Goal: Information Seeking & Learning: Learn about a topic

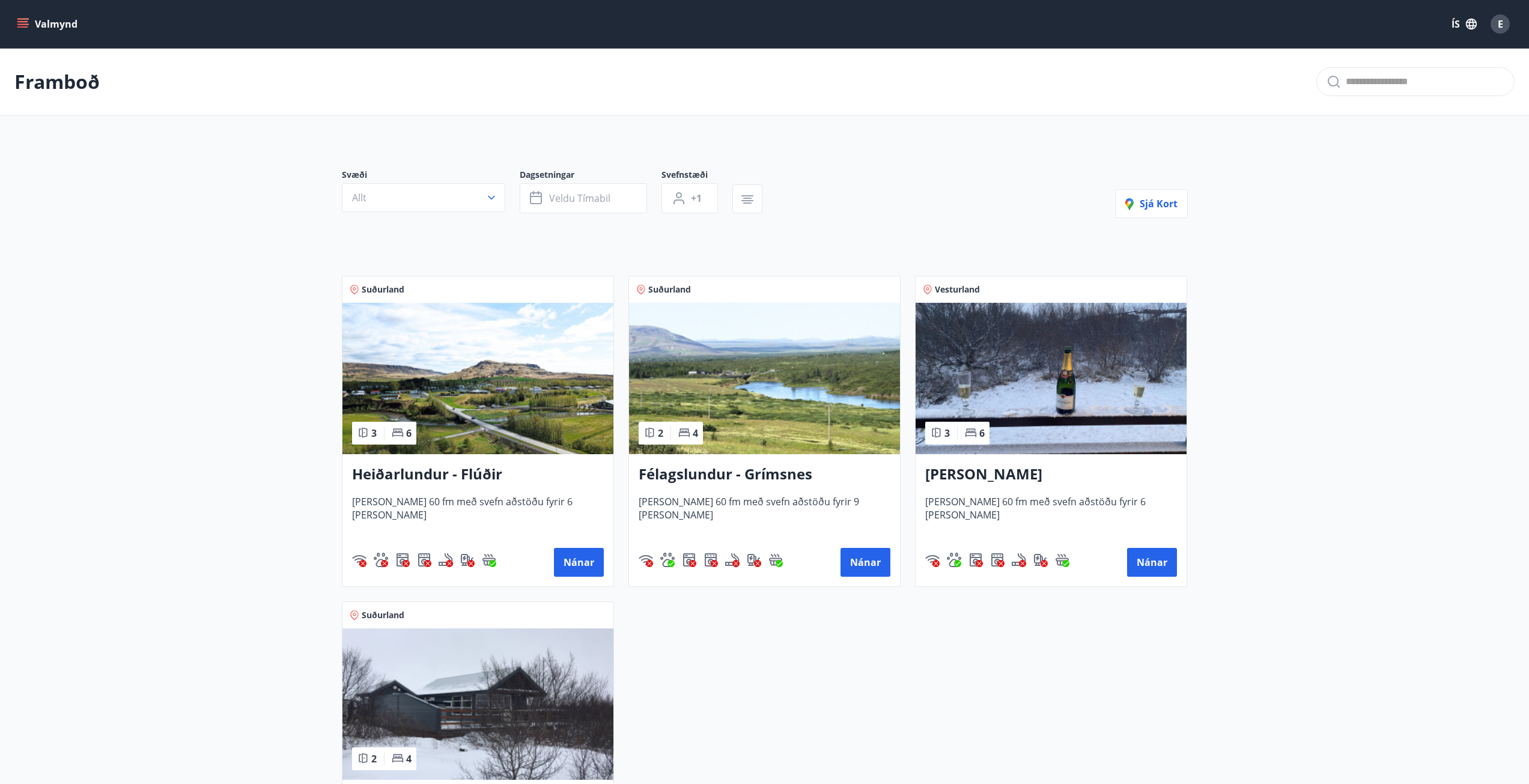
click at [998, 478] on h3 "[PERSON_NAME]" at bounding box center [1051, 474] width 252 height 22
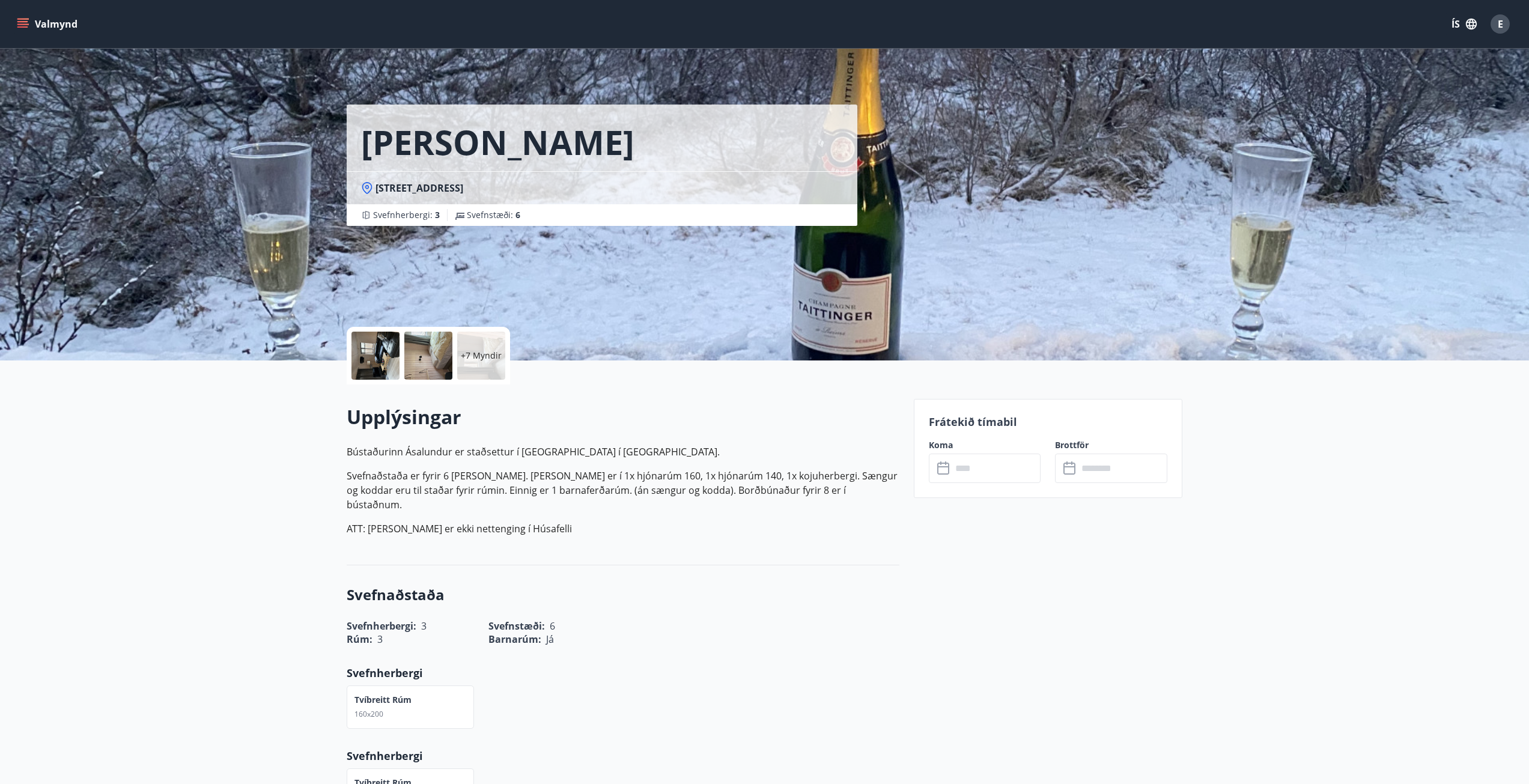
click at [493, 345] on div "+7 Myndir" at bounding box center [481, 355] width 48 height 48
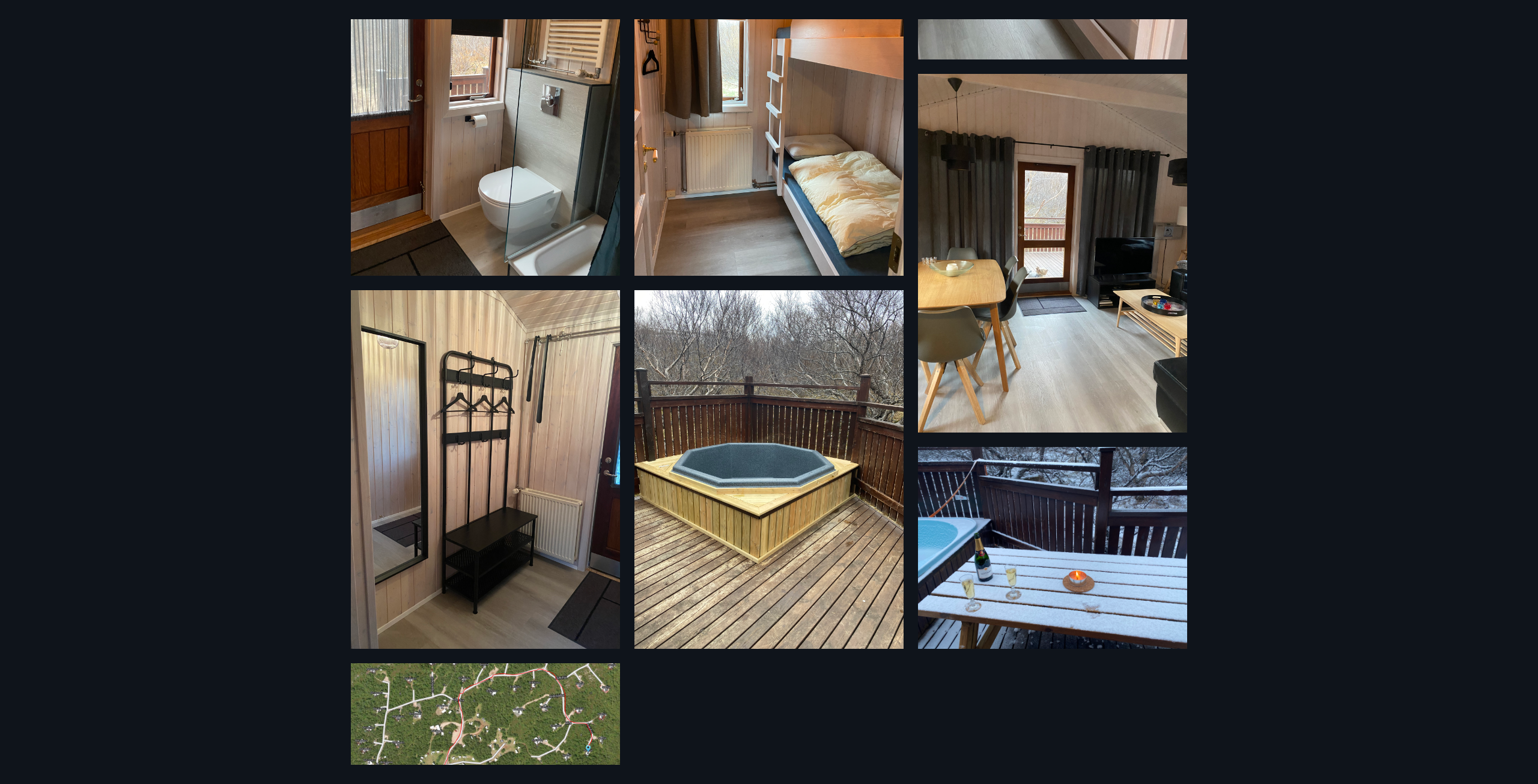
scroll to position [720, 0]
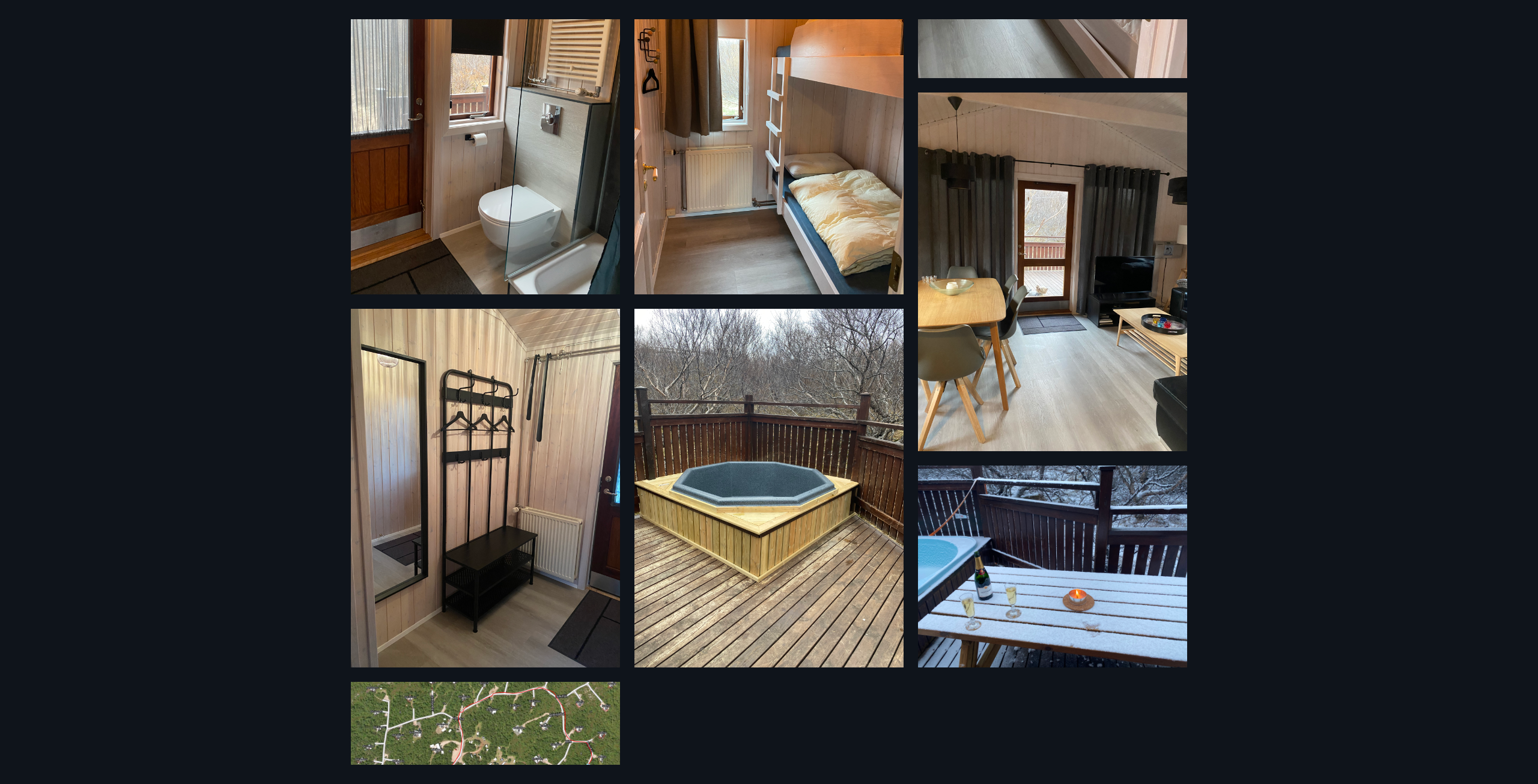
click at [1339, 489] on div "13 Myndir" at bounding box center [769, 392] width 1538 height 784
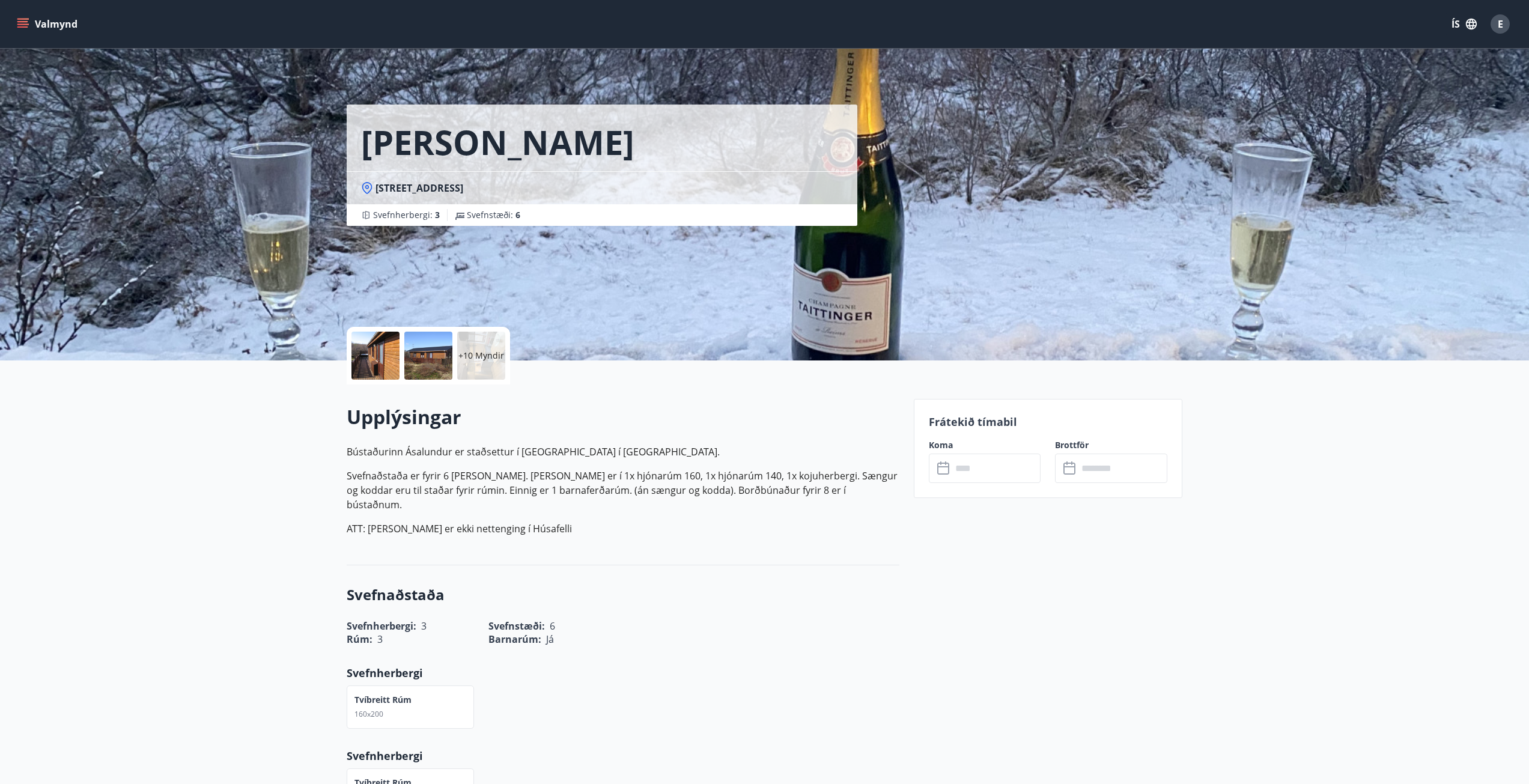
click at [486, 354] on p "+10 Myndir" at bounding box center [481, 356] width 46 height 12
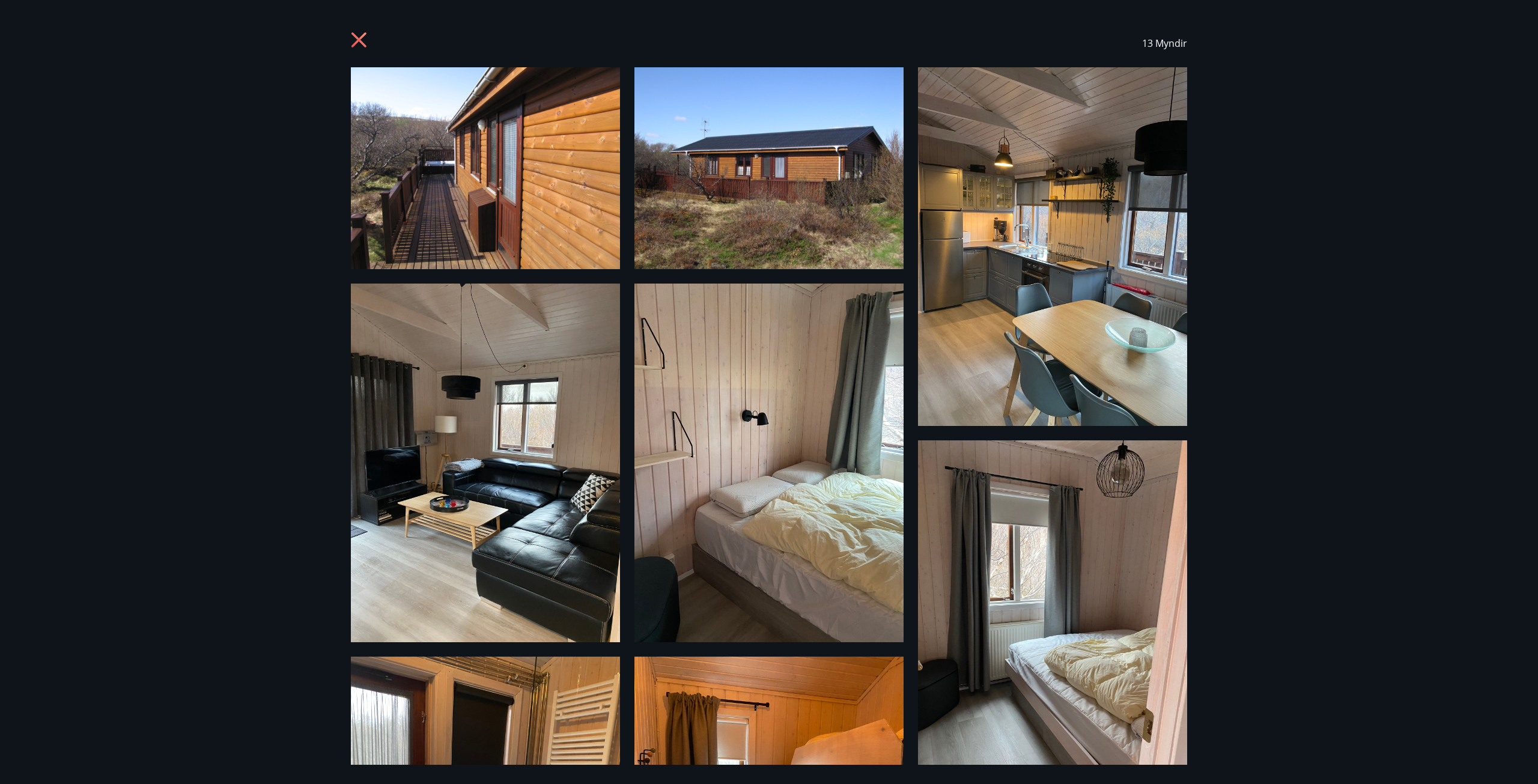
click at [1267, 418] on div "13 Myndir" at bounding box center [769, 392] width 1538 height 784
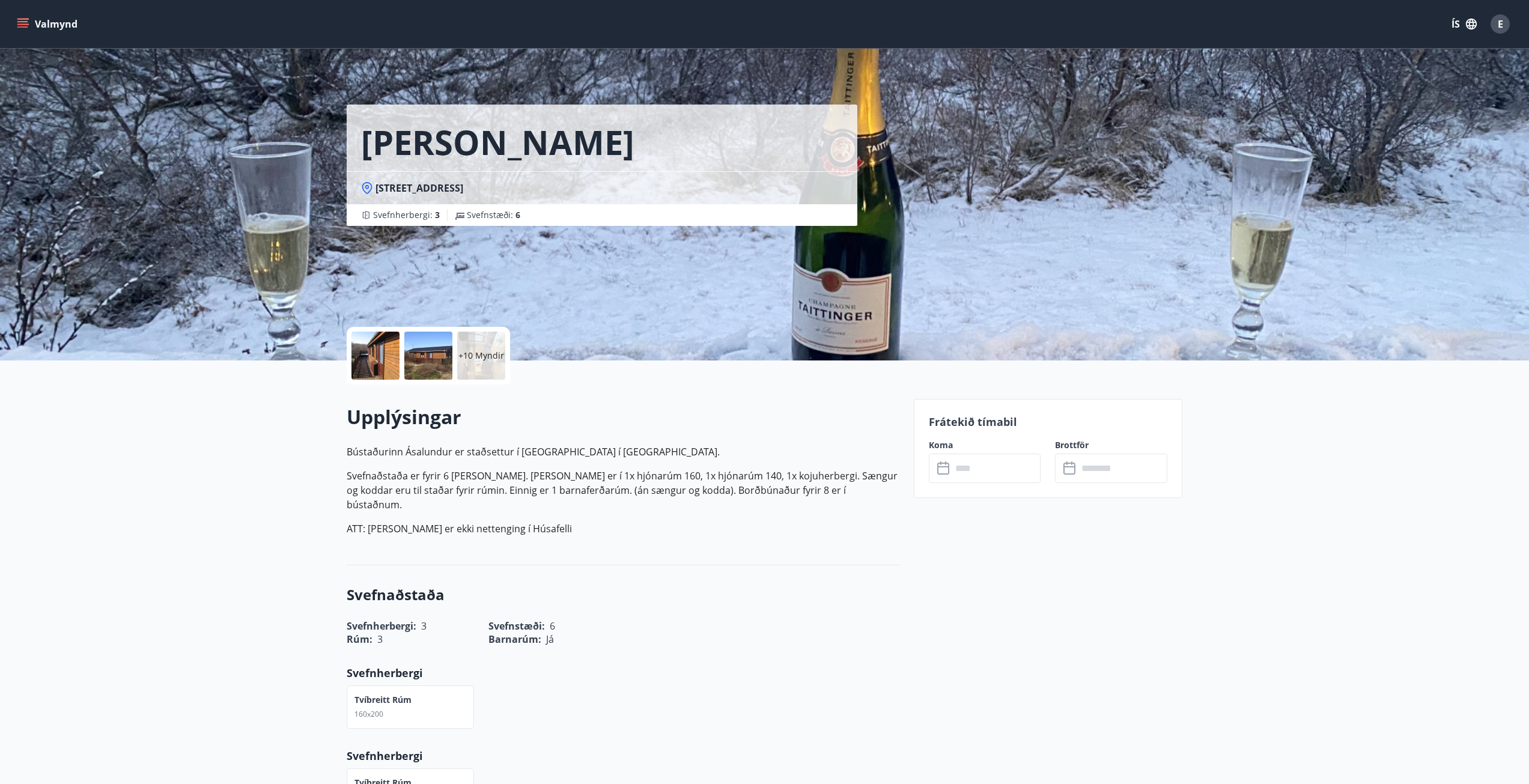
click at [469, 348] on div "+10 Myndir" at bounding box center [481, 355] width 48 height 48
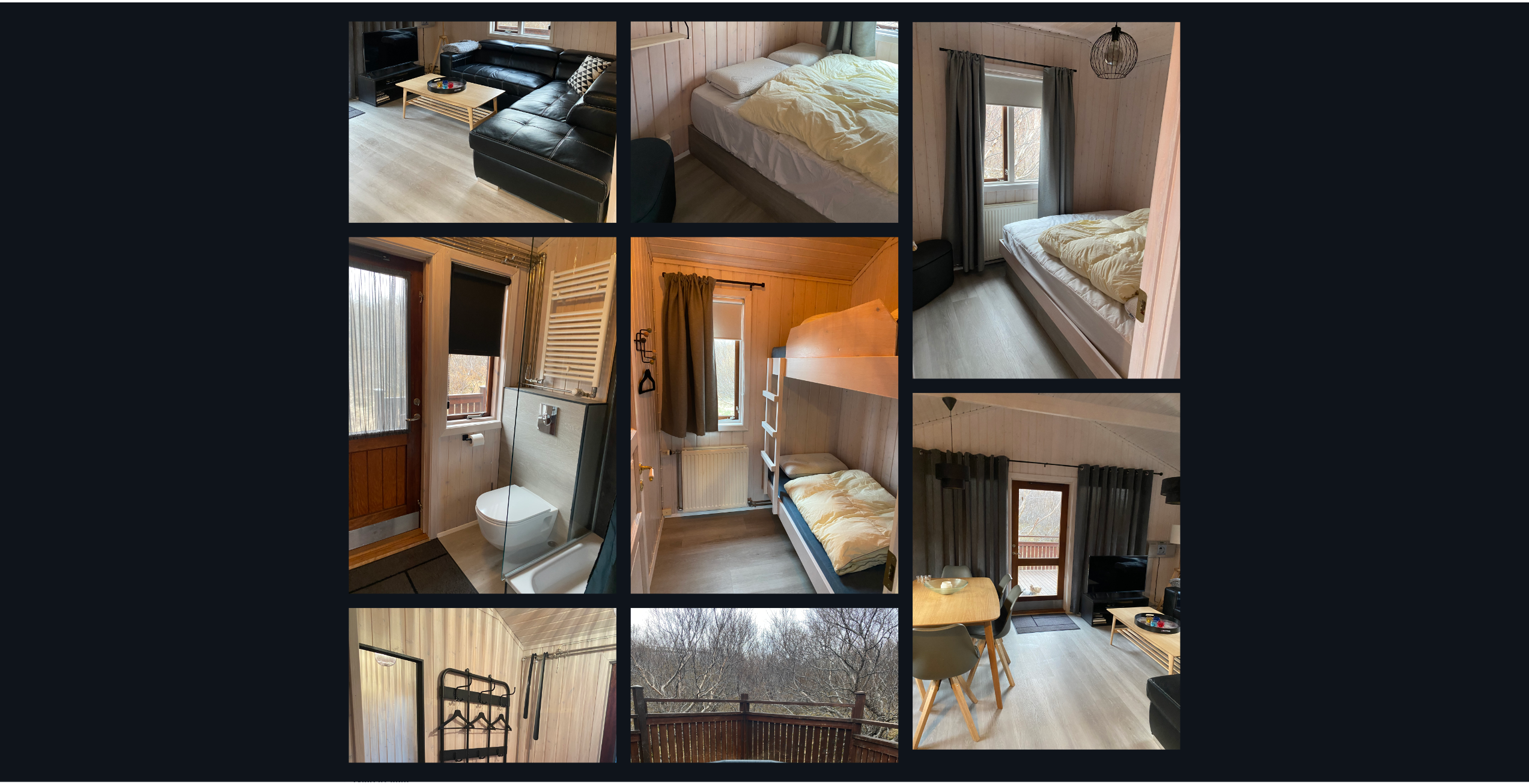
scroll to position [0, 0]
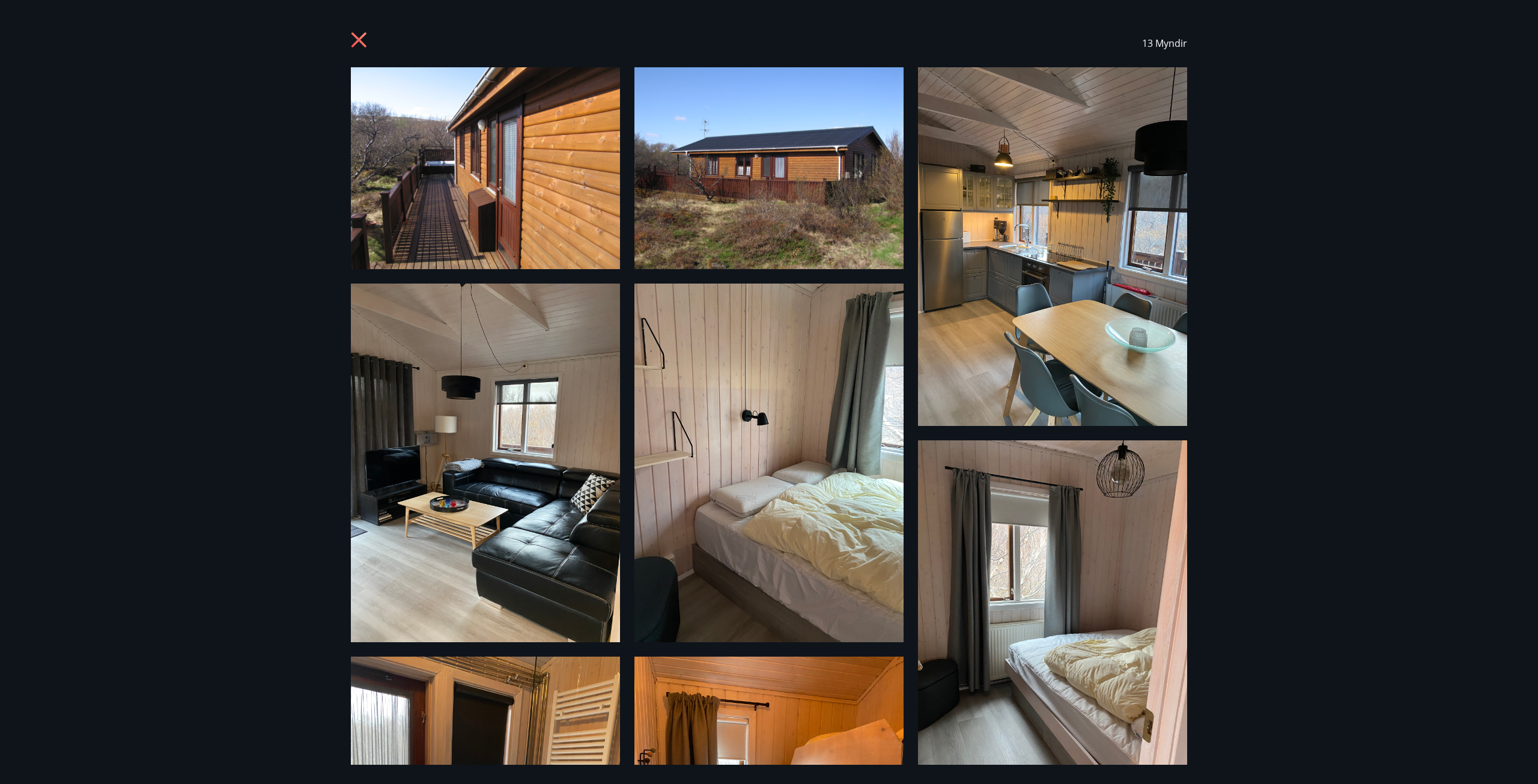
click at [358, 35] on icon at bounding box center [360, 41] width 19 height 19
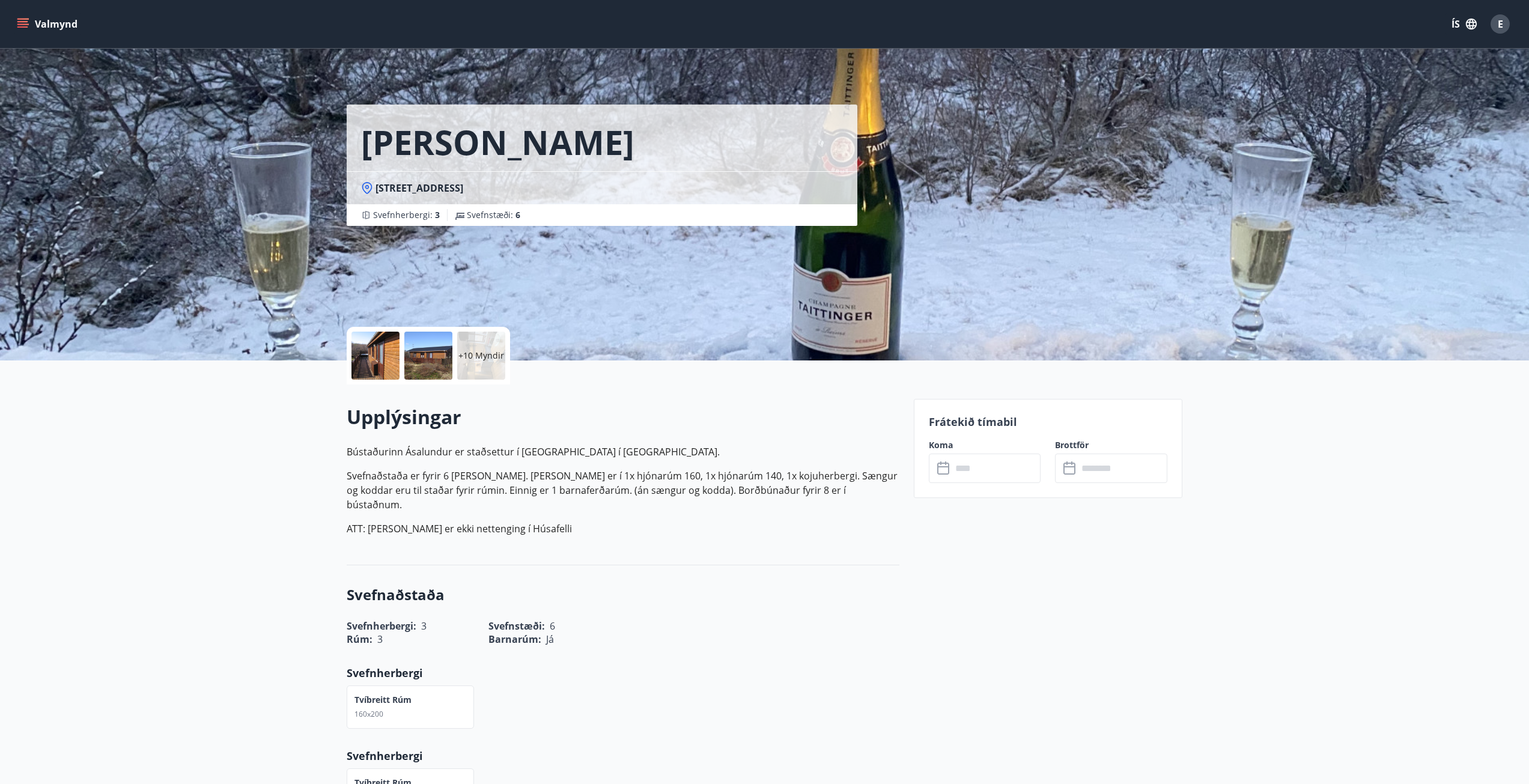
scroll to position [2, 0]
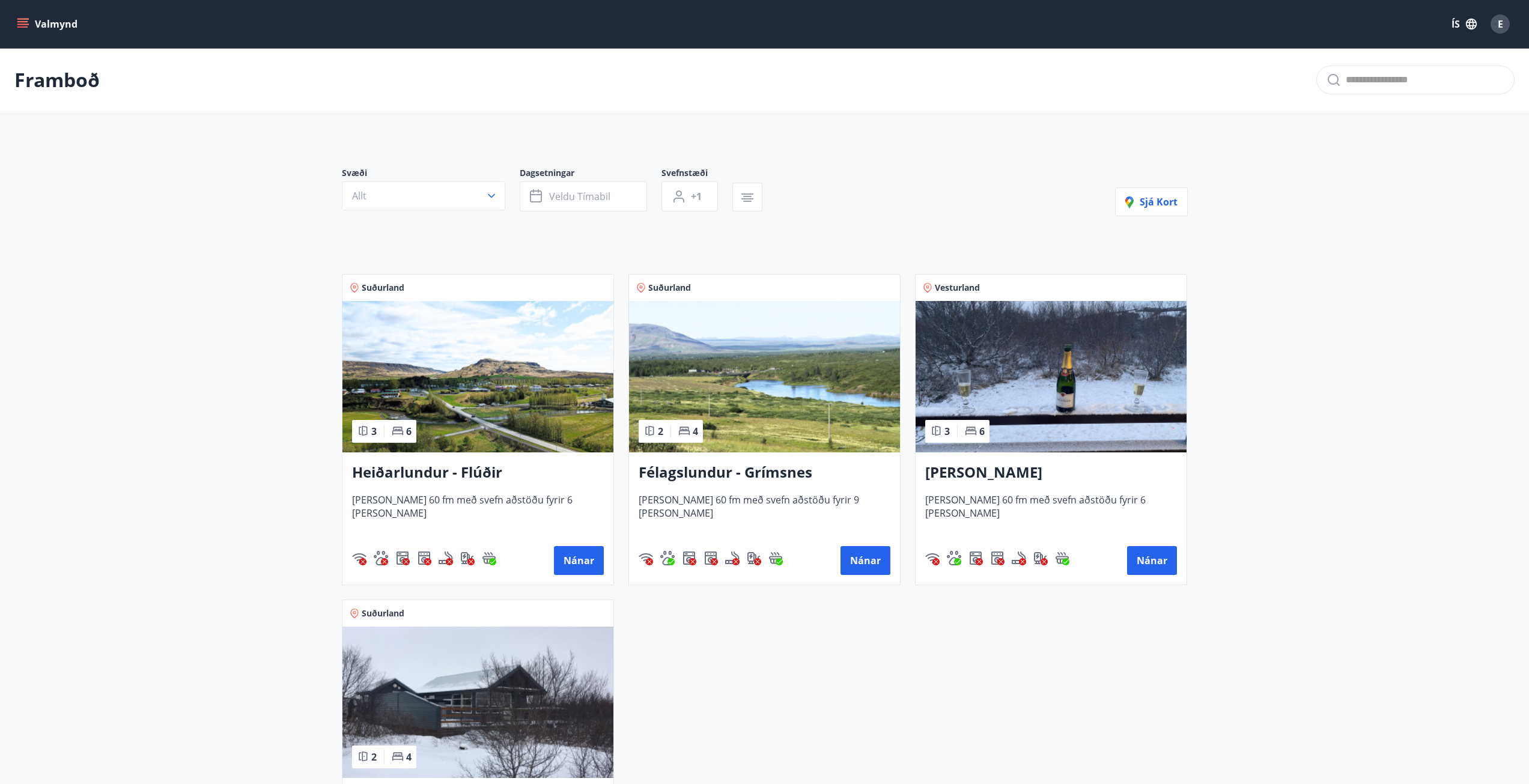
click at [450, 470] on h3 "Heiðarlundur - Flúðir" at bounding box center [478, 472] width 252 height 22
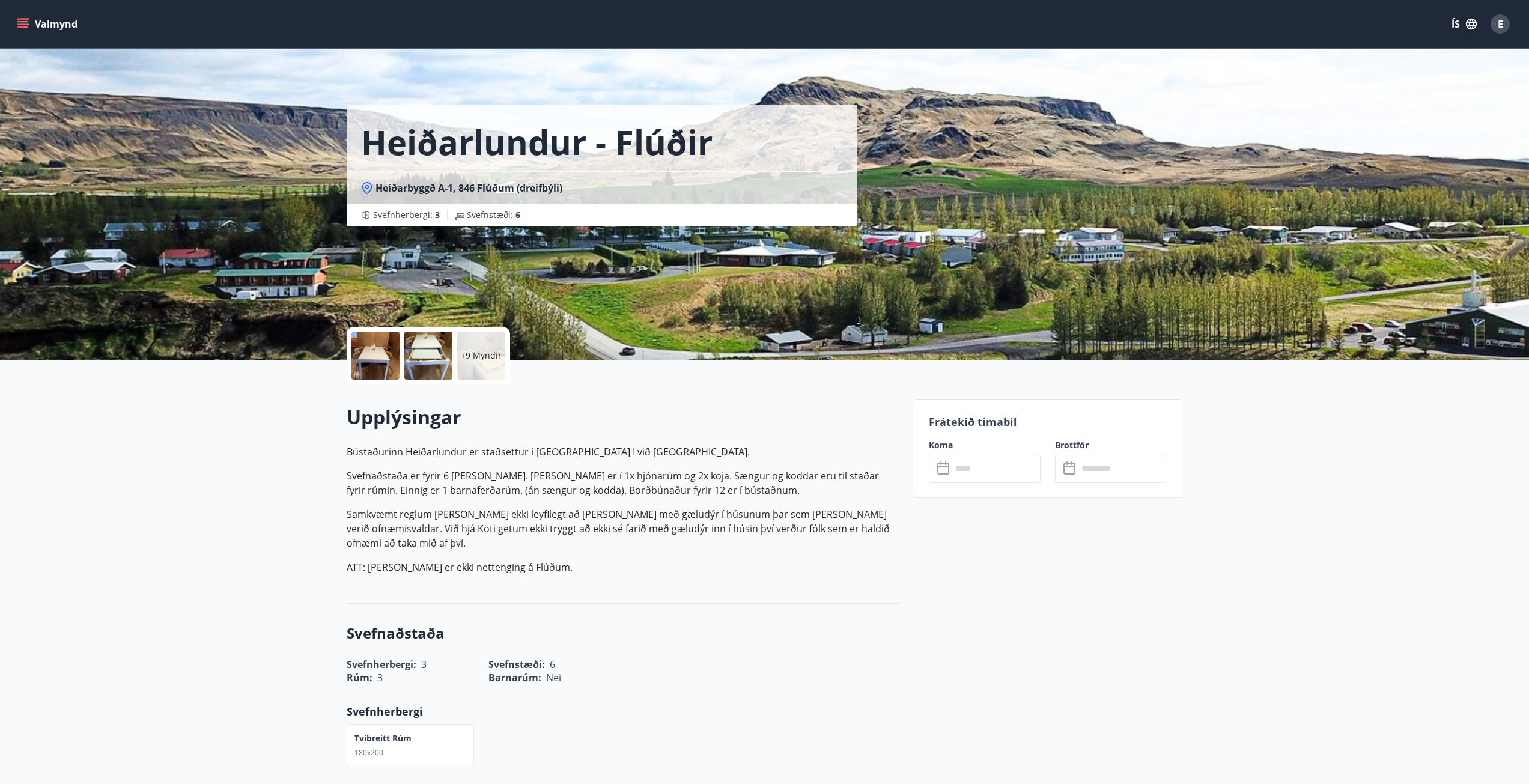
click at [482, 342] on div "+9 Myndir" at bounding box center [481, 355] width 48 height 48
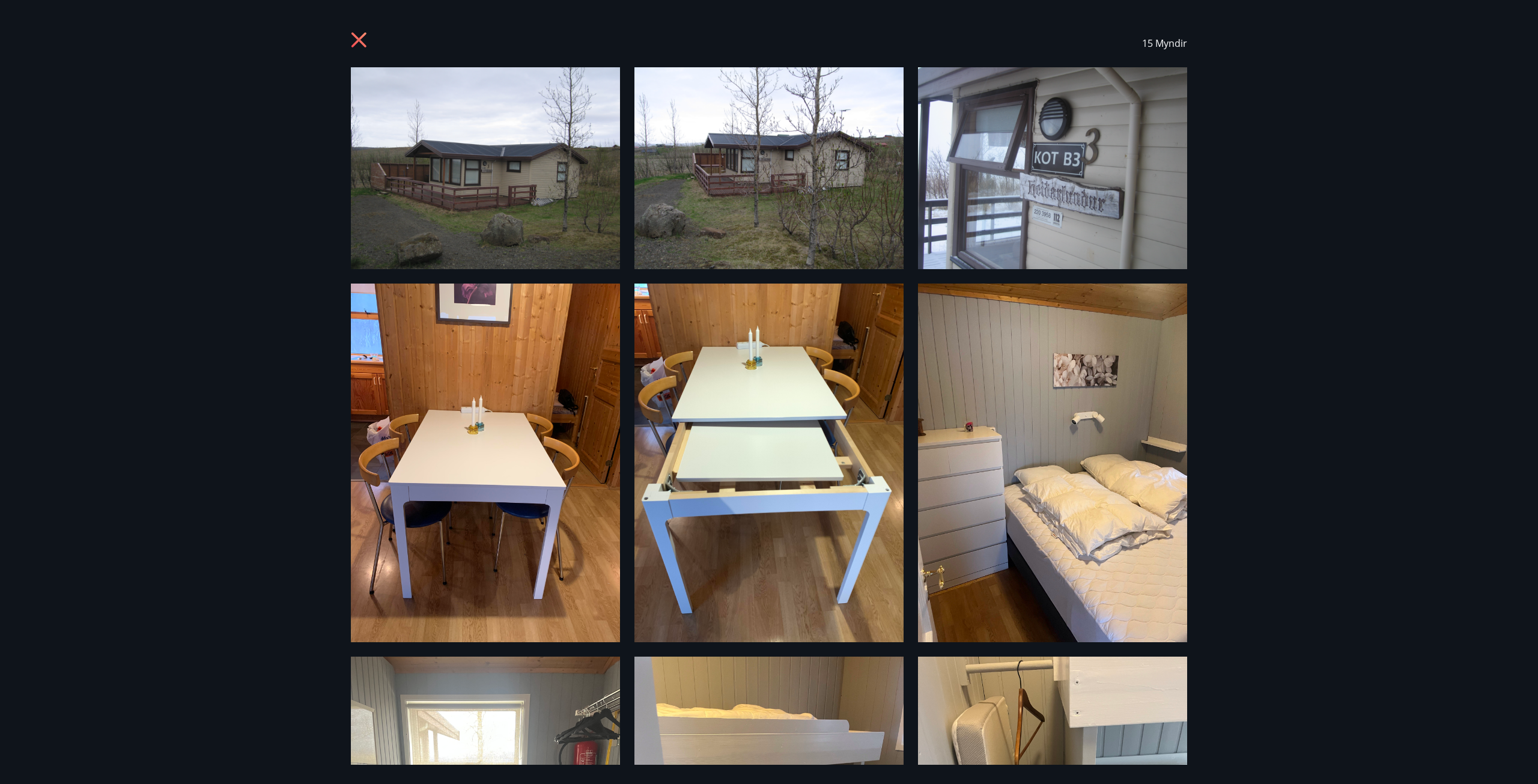
click at [1222, 363] on div "15 Myndir" at bounding box center [769, 392] width 1538 height 784
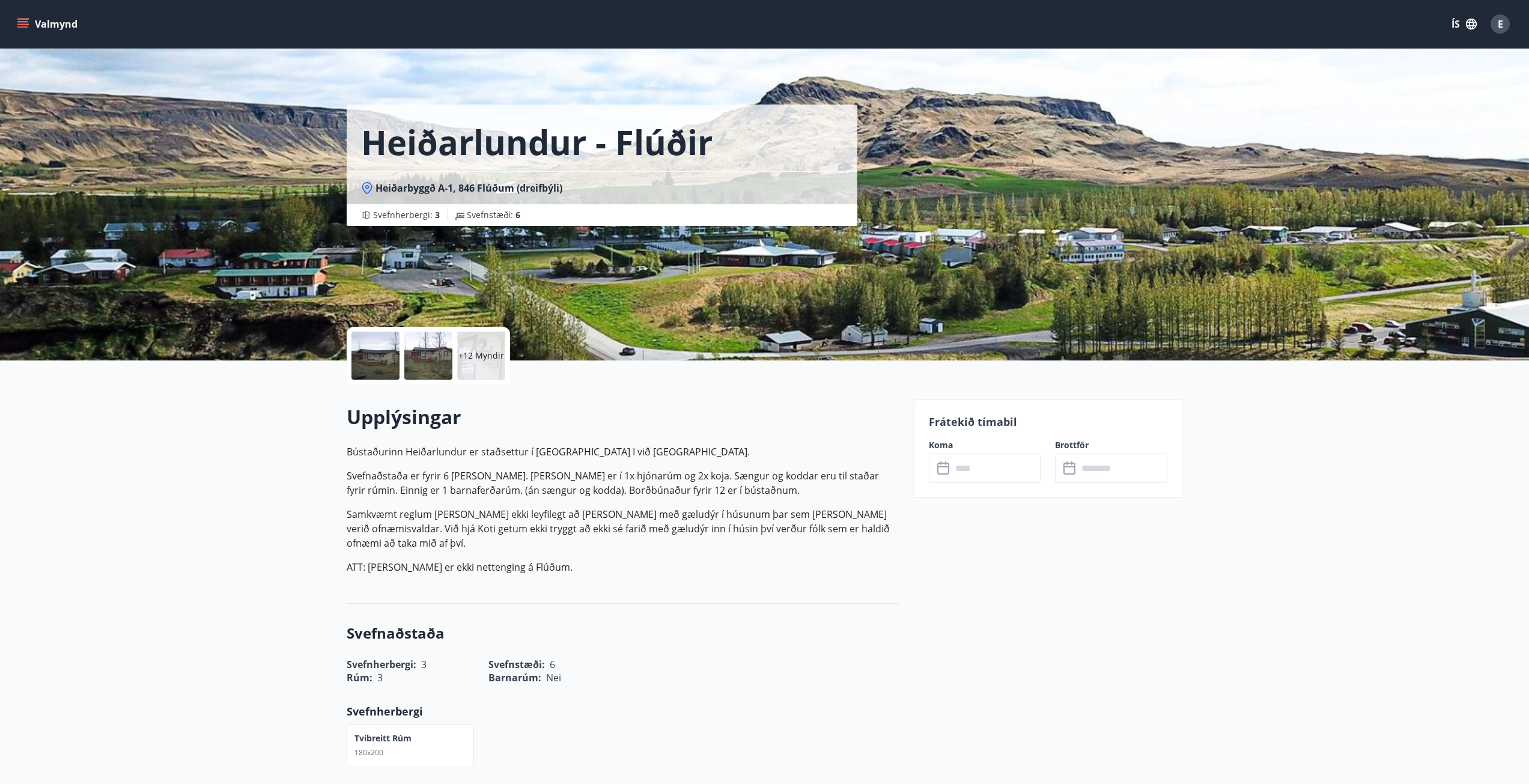
click at [474, 351] on p "+12 Myndir" at bounding box center [481, 356] width 46 height 12
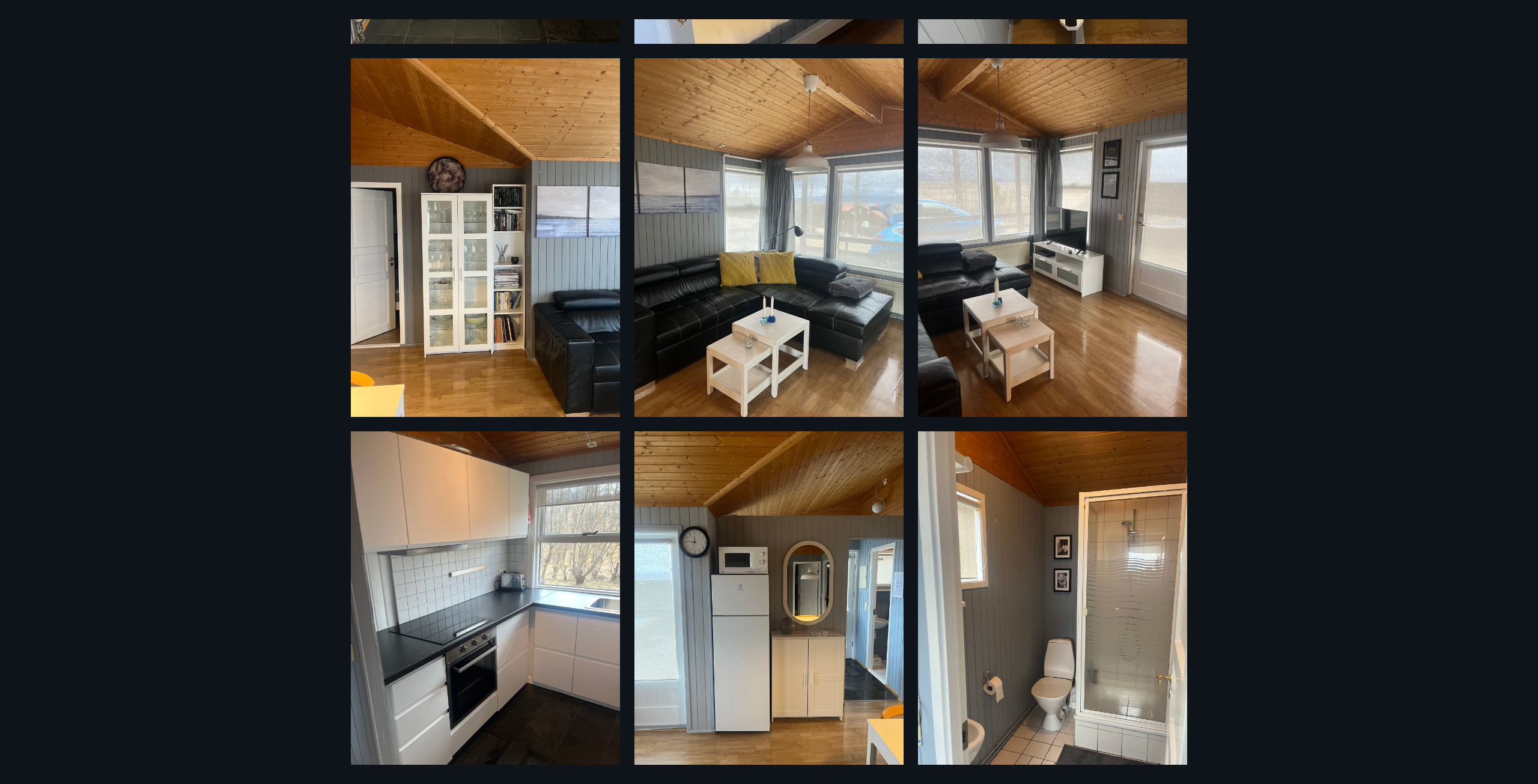
scroll to position [1000, 0]
